Goal: Find specific page/section: Find specific page/section

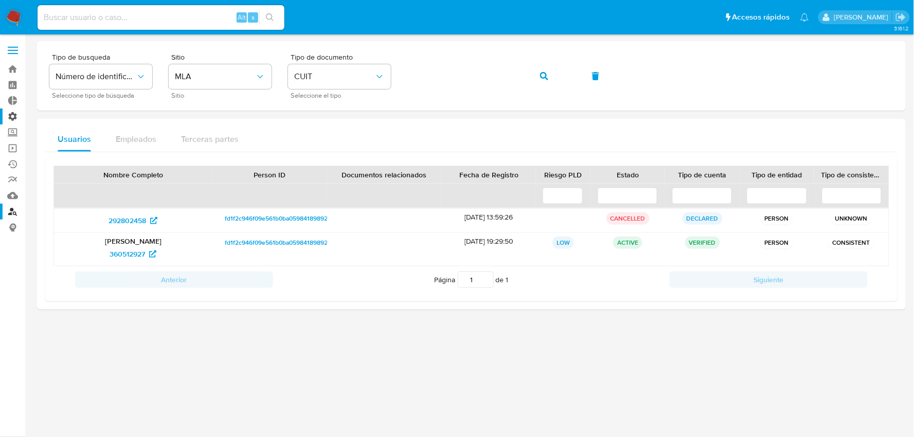
click at [19, 115] on label "Administración" at bounding box center [61, 117] width 122 height 16
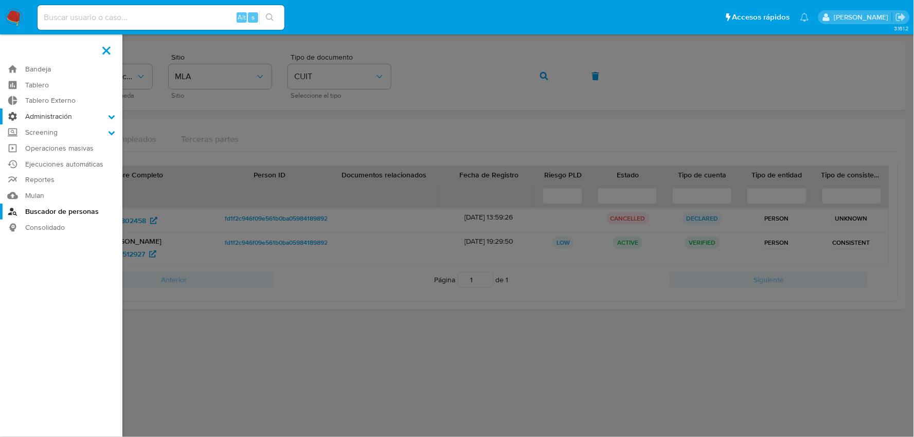
click at [0, 0] on input "Administración" at bounding box center [0, 0] width 0 height 0
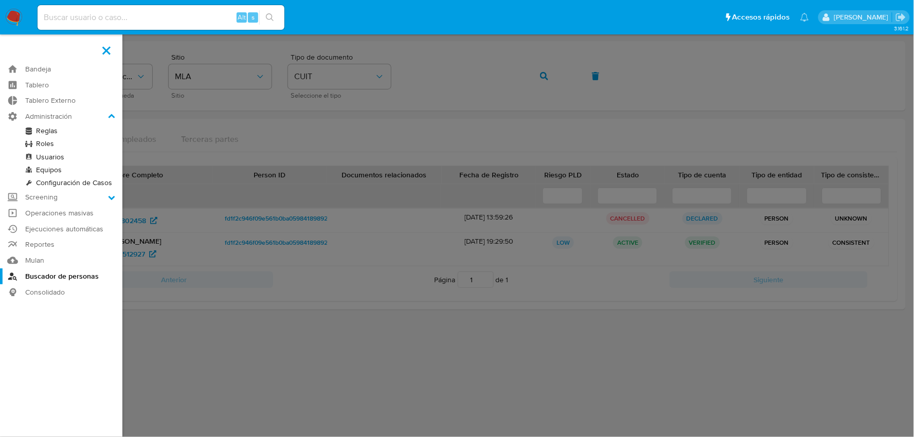
click at [48, 131] on link "Reglas" at bounding box center [61, 131] width 122 height 13
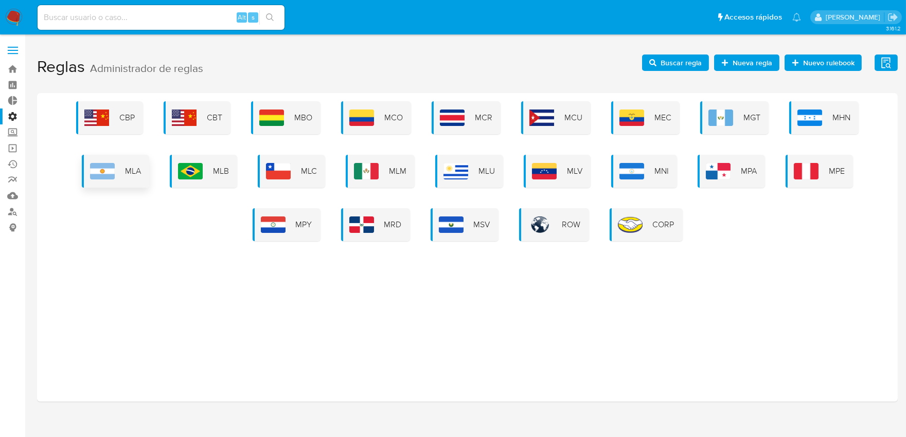
click at [121, 178] on div "MLA" at bounding box center [115, 171] width 67 height 33
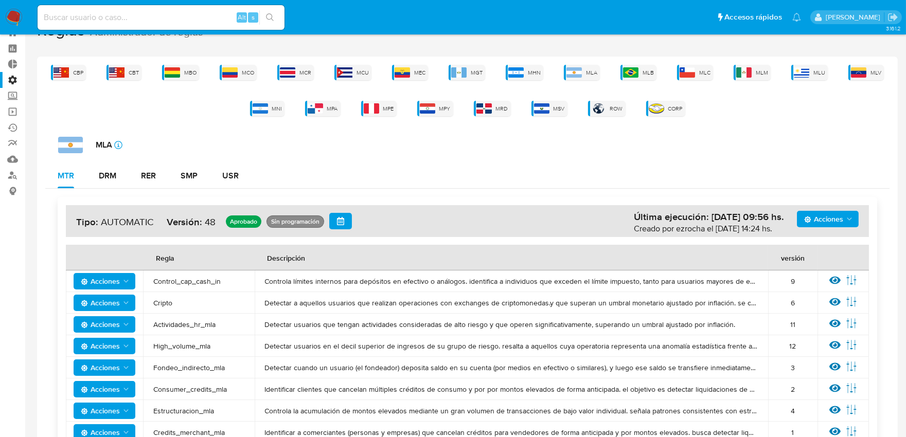
scroll to position [57, 0]
